Goal: Information Seeking & Learning: Learn about a topic

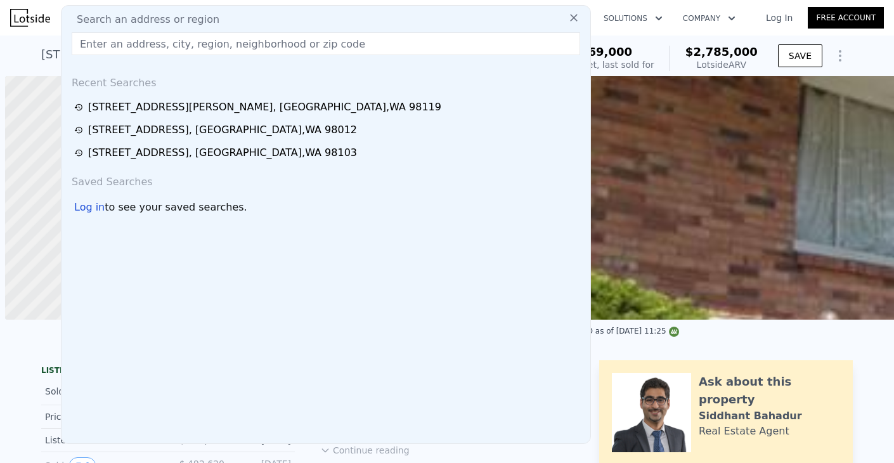
click at [294, 22] on div "Search an address or region" at bounding box center [326, 19] width 519 height 15
click at [249, 32] on input "text" at bounding box center [326, 43] width 509 height 23
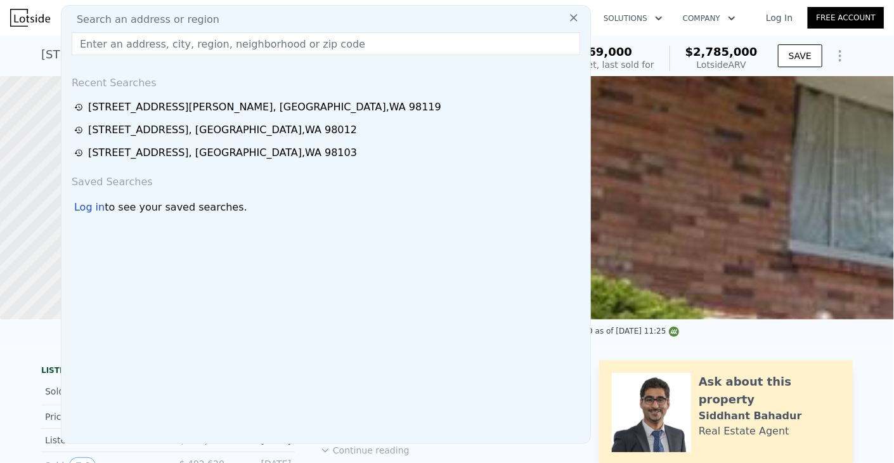
paste input "[STREET_ADDRESS]"
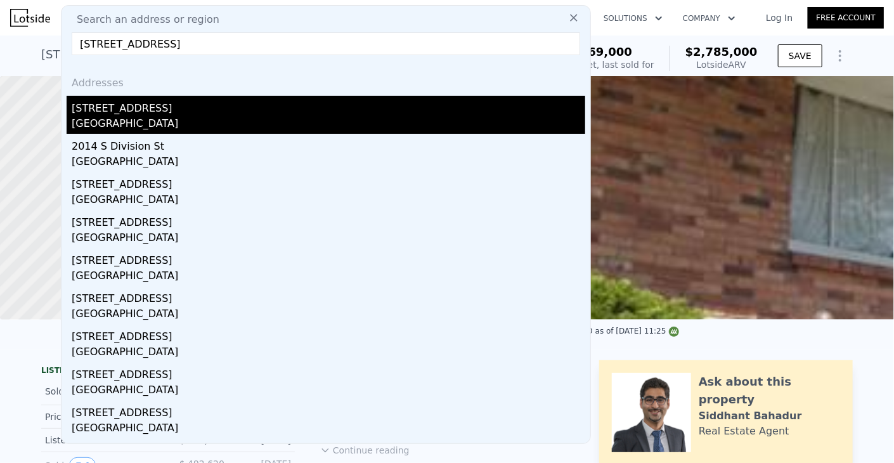
type input "[STREET_ADDRESS]"
click at [173, 122] on div "[GEOGRAPHIC_DATA]" at bounding box center [329, 125] width 514 height 18
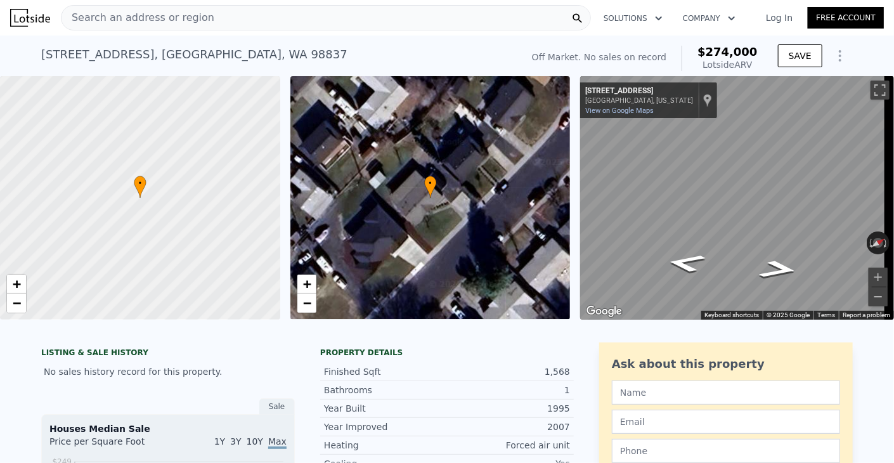
click at [456, 14] on div "Search an address or region" at bounding box center [326, 17] width 530 height 25
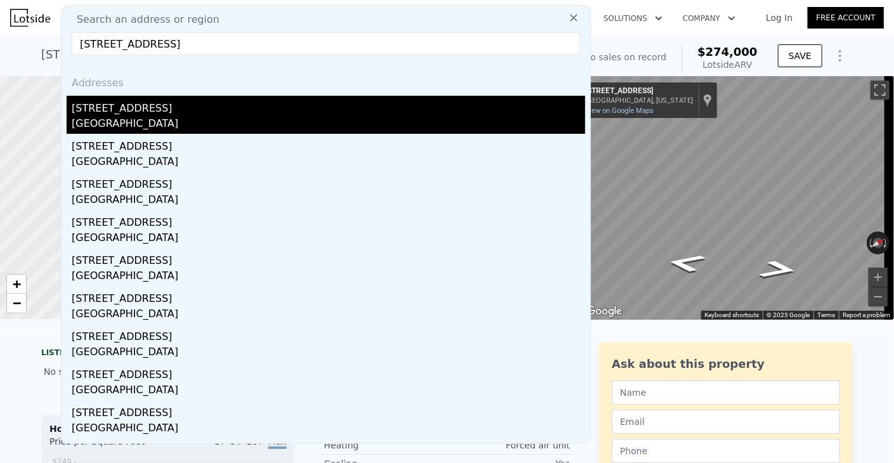
type input "[STREET_ADDRESS]"
click at [164, 114] on div "[STREET_ADDRESS]" at bounding box center [329, 106] width 514 height 20
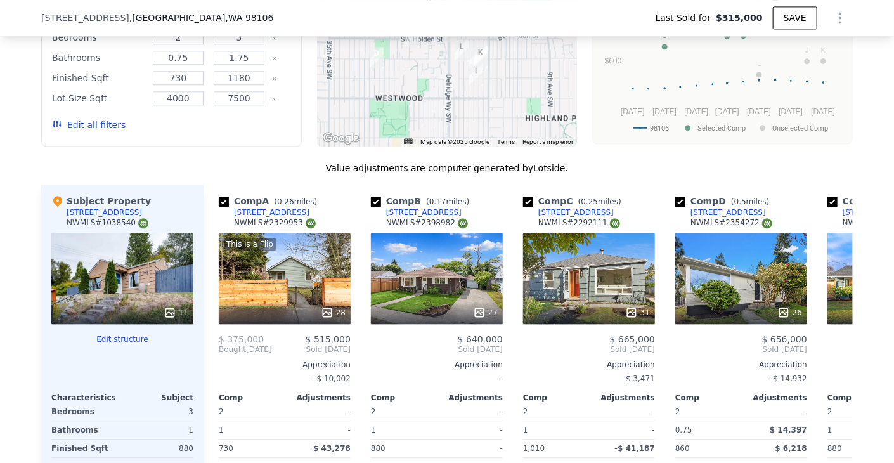
scroll to position [1390, 0]
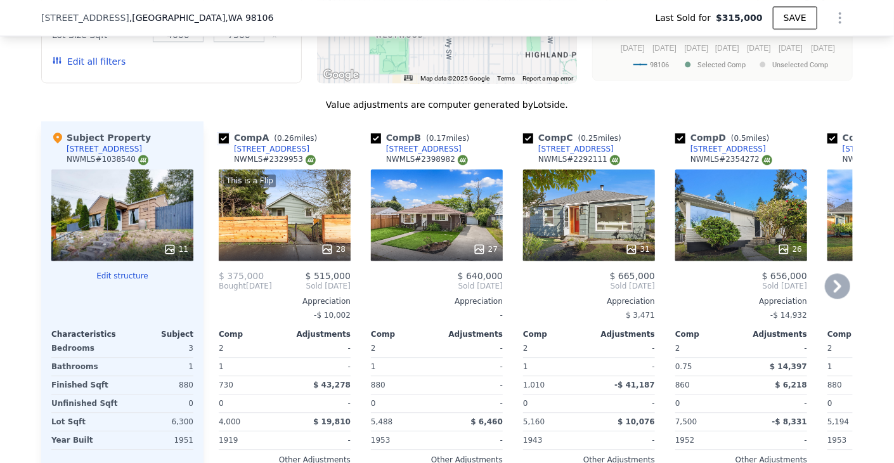
click at [219, 141] on input "checkbox" at bounding box center [224, 138] width 10 height 10
checkbox input "false"
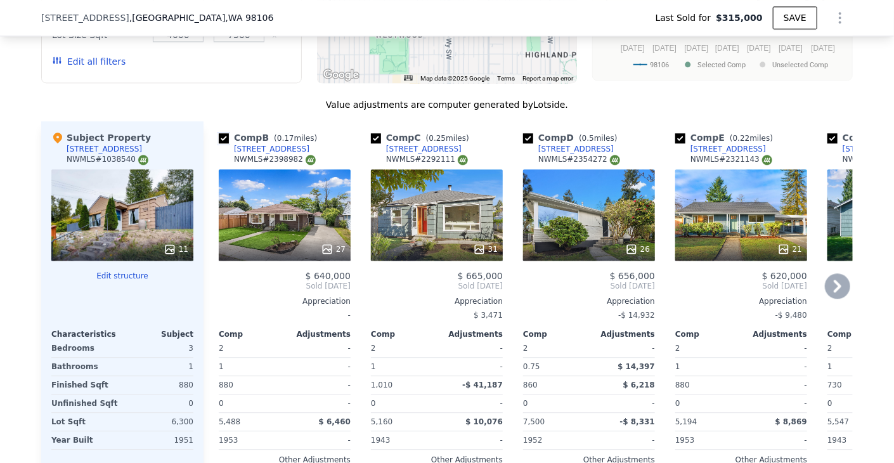
click at [219, 141] on input "checkbox" at bounding box center [224, 138] width 10 height 10
checkbox input "false"
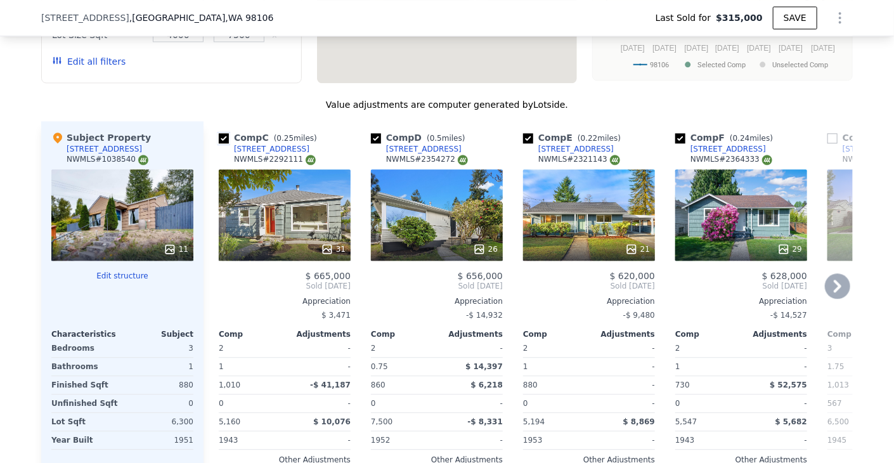
click at [219, 141] on input "checkbox" at bounding box center [224, 138] width 10 height 10
checkbox input "false"
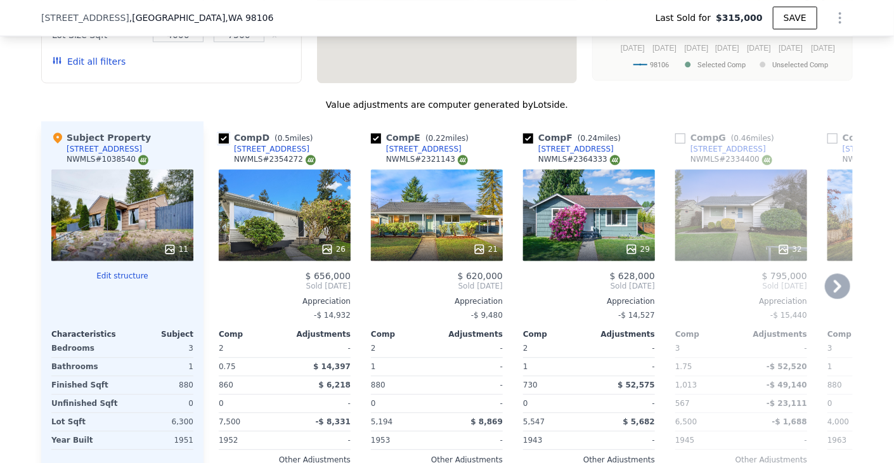
click at [219, 141] on input "checkbox" at bounding box center [224, 138] width 10 height 10
checkbox input "false"
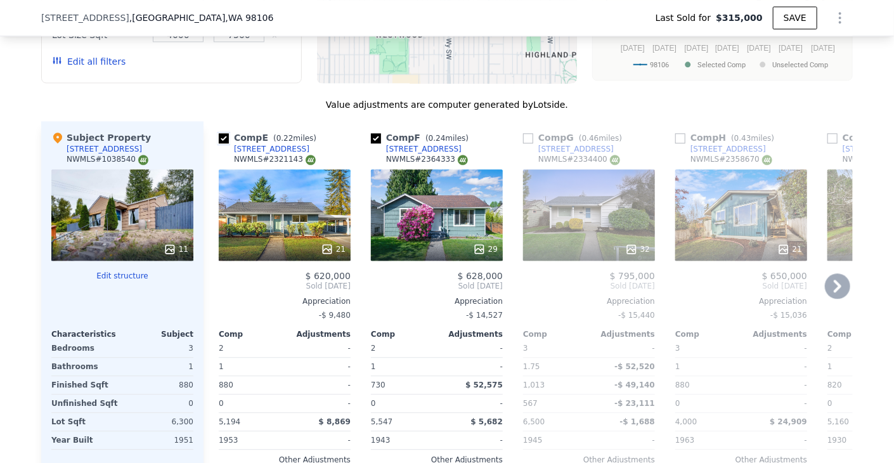
click at [219, 141] on input "checkbox" at bounding box center [224, 138] width 10 height 10
checkbox input "false"
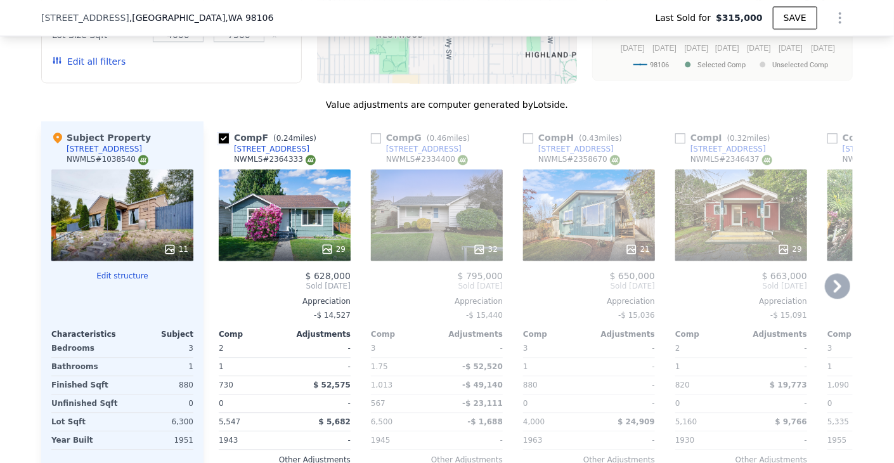
click at [219, 141] on input "checkbox" at bounding box center [224, 138] width 10 height 10
checkbox input "true"
click at [527, 141] on input "checkbox" at bounding box center [528, 138] width 10 height 10
checkbox input "true"
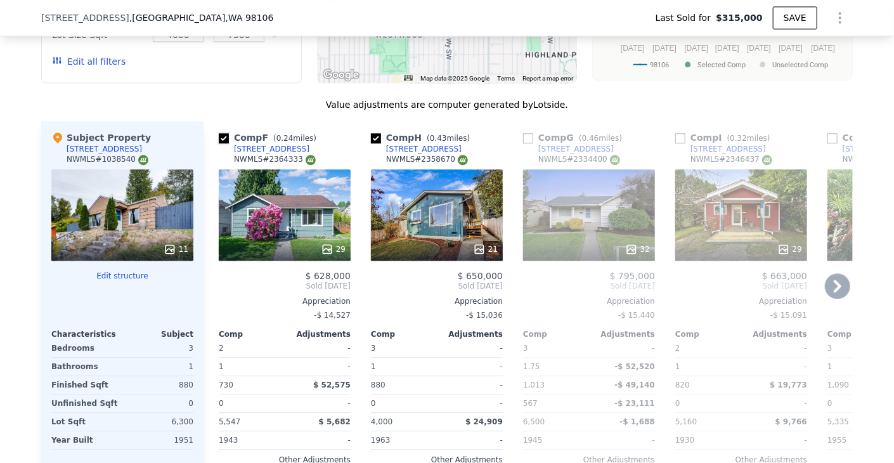
click at [221, 143] on input "checkbox" at bounding box center [224, 138] width 10 height 10
checkbox input "false"
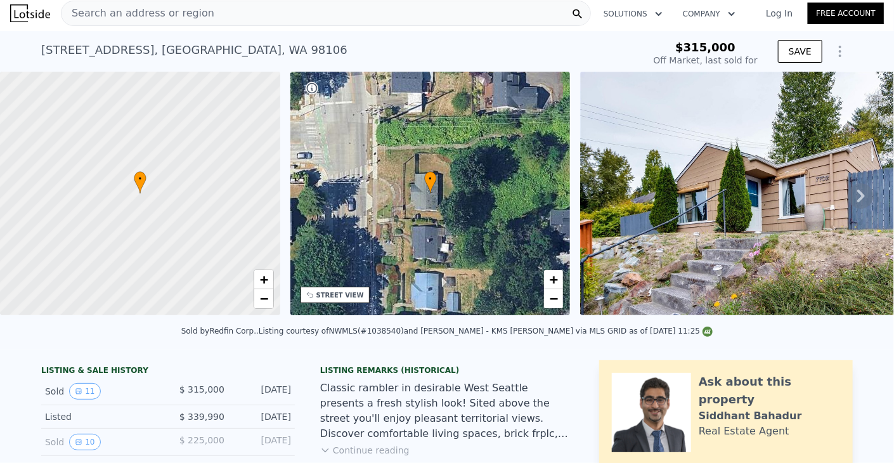
scroll to position [0, 0]
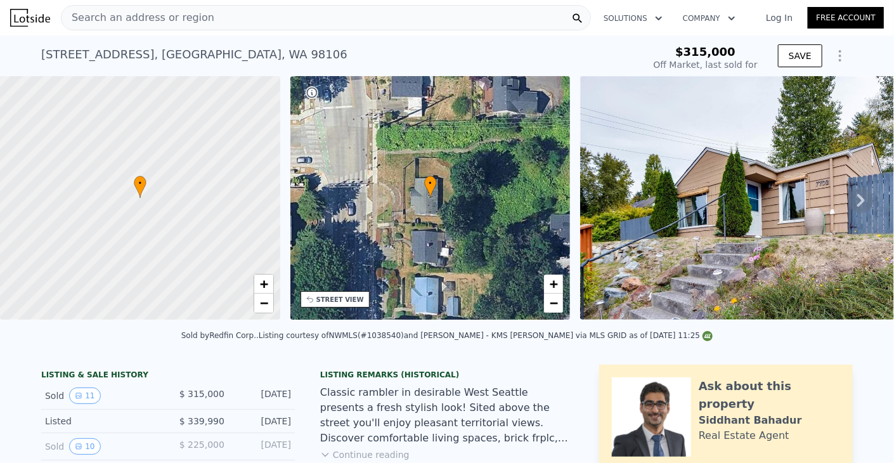
click at [341, 18] on div "Search an address or region" at bounding box center [326, 17] width 530 height 25
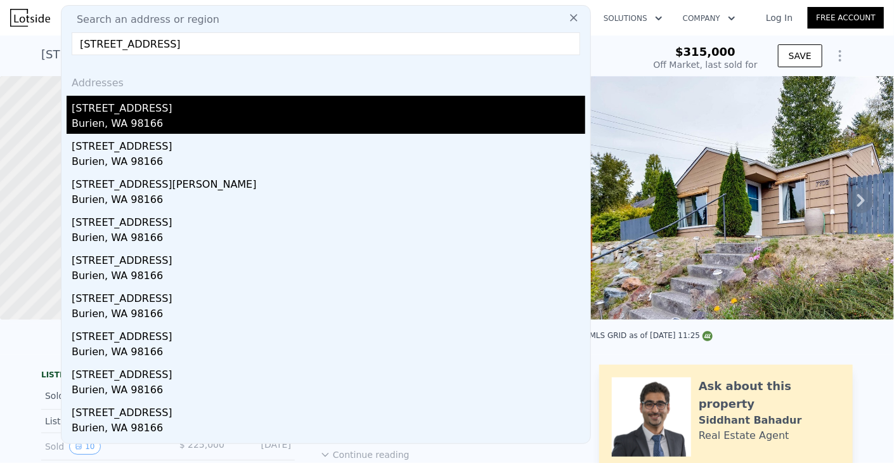
type input "[STREET_ADDRESS]"
click at [228, 127] on div "Burien, WA 98166" at bounding box center [329, 125] width 514 height 18
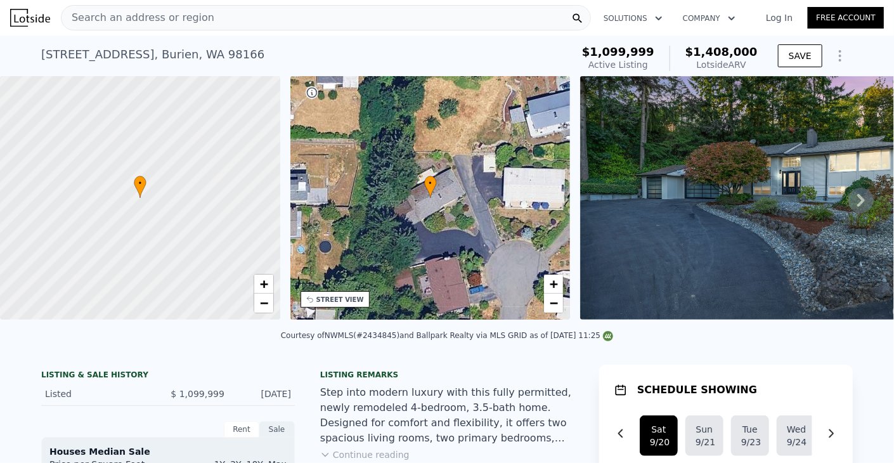
click at [250, 23] on div "Search an address or region" at bounding box center [326, 17] width 530 height 25
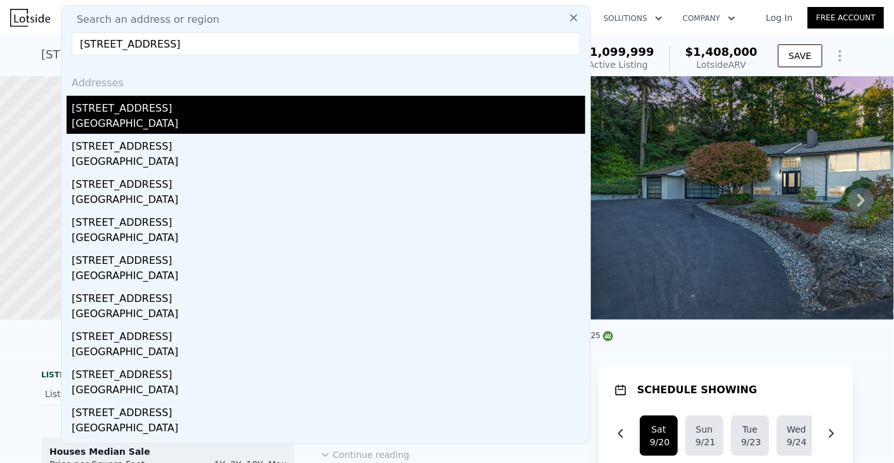
type input "[STREET_ADDRESS]"
click at [217, 110] on div "[STREET_ADDRESS]" at bounding box center [329, 106] width 514 height 20
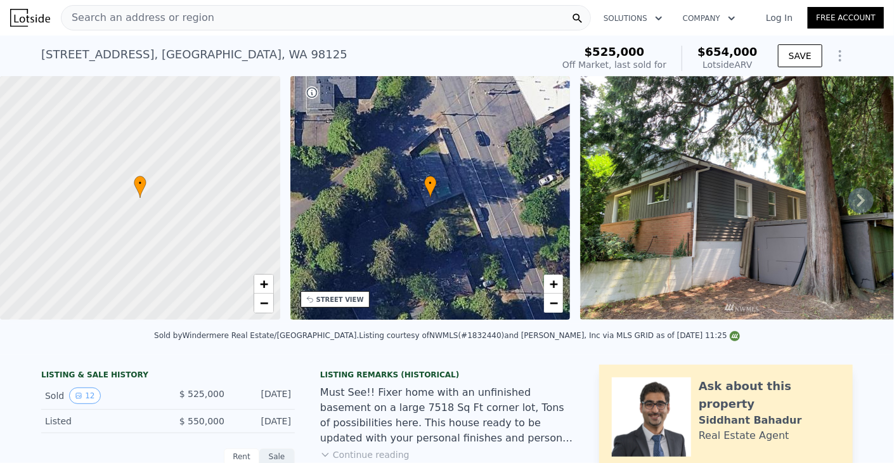
click at [193, 23] on span "Search an address or region" at bounding box center [138, 17] width 153 height 15
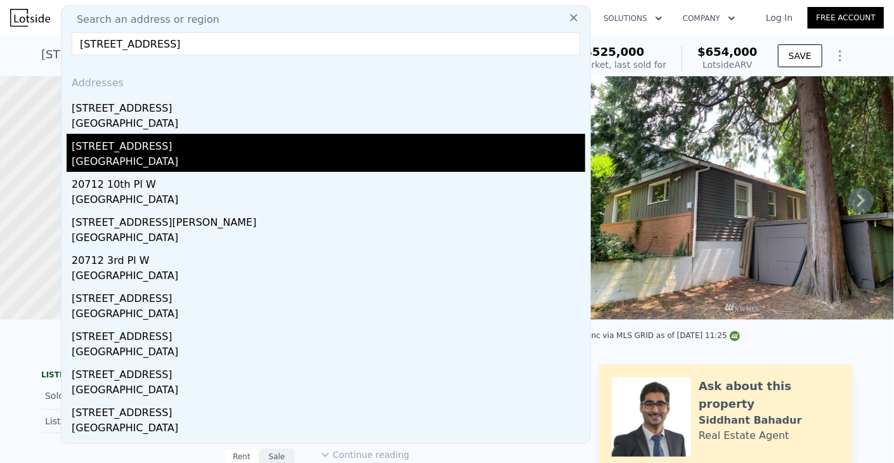
type input "[STREET_ADDRESS]"
click at [193, 148] on div "[STREET_ADDRESS]" at bounding box center [329, 144] width 514 height 20
